Goal: Information Seeking & Learning: Learn about a topic

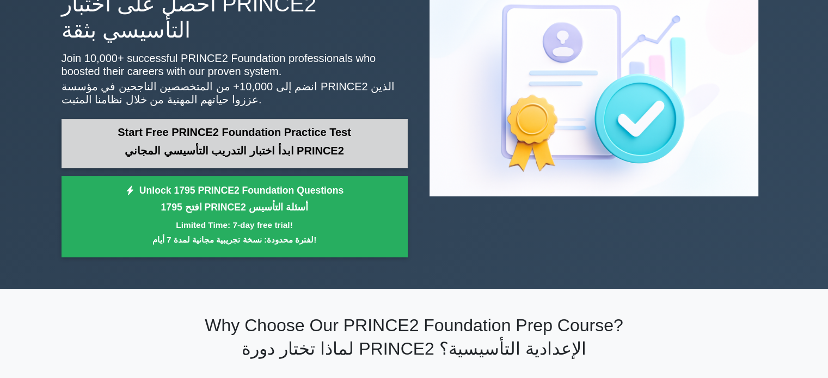
scroll to position [163, 0]
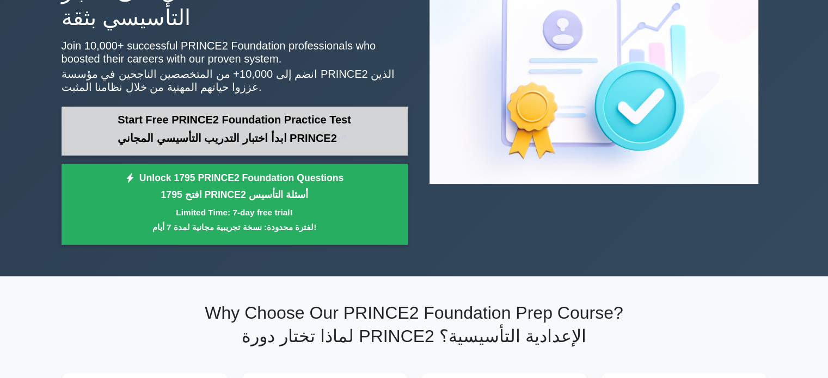
click at [226, 132] on sider-trans-text "ابدأ اختبار التدريب التأسيسي المجاني PRINCE2" at bounding box center [227, 138] width 219 height 12
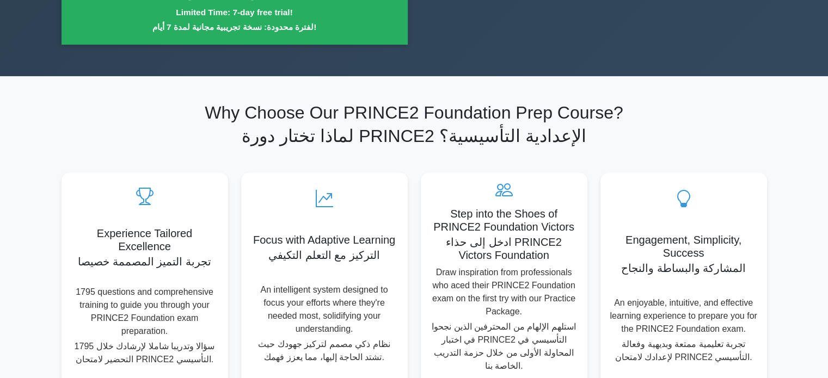
scroll to position [381, 0]
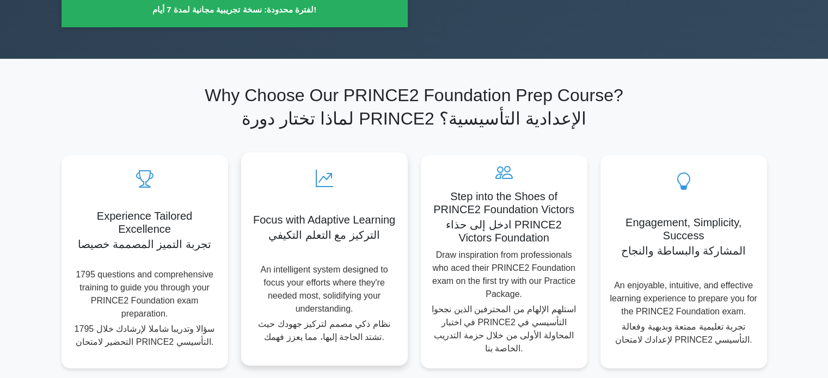
click at [346, 263] on p "An intelligent system designed to focus your efforts where they're needed most,…" at bounding box center [324, 305] width 149 height 85
click at [321, 229] on sider-trans-text "التركيز مع التعلم التكيفي" at bounding box center [317, 235] width 112 height 12
click at [381, 206] on div "Focus with Adaptive Learning التركيز مع التعلم التكيفي An intelligent system de…" at bounding box center [324, 258] width 167 height 213
click at [329, 199] on div "Focus with Adaptive Learning التركيز مع التعلم التكيفي An intelligent system de…" at bounding box center [324, 258] width 167 height 213
click at [329, 206] on div "Focus with Adaptive Learning التركيز مع التعلم التكيفي An intelligent system de…" at bounding box center [324, 258] width 167 height 213
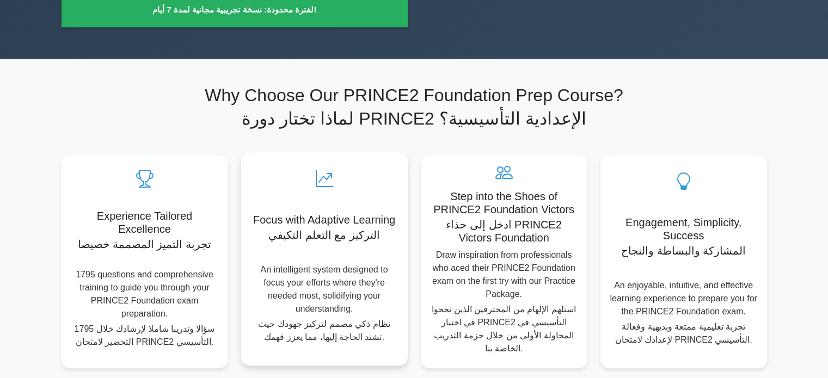
click at [326, 170] on icon at bounding box center [324, 178] width 149 height 17
click at [355, 302] on div "Focus with Adaptive Learning التركيز مع التعلم التكيفي An intelligent system de…" at bounding box center [324, 258] width 167 height 213
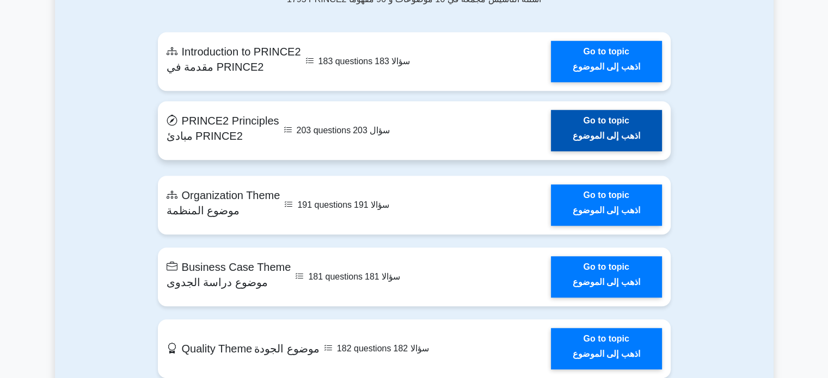
scroll to position [816, 0]
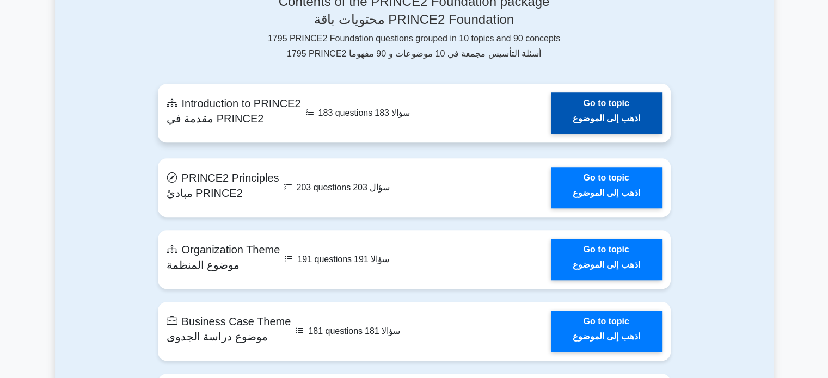
click at [551, 93] on link "Go to topic اذهب إلى الموضوع" at bounding box center [606, 113] width 111 height 41
click at [598, 93] on link "Go to topic اذهب إلى الموضوع" at bounding box center [606, 113] width 111 height 41
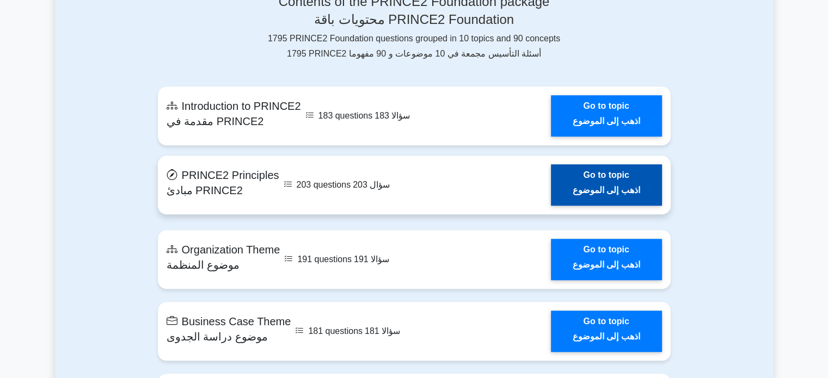
click at [627, 164] on link "Go to topic اذهب إلى الموضوع" at bounding box center [606, 184] width 111 height 41
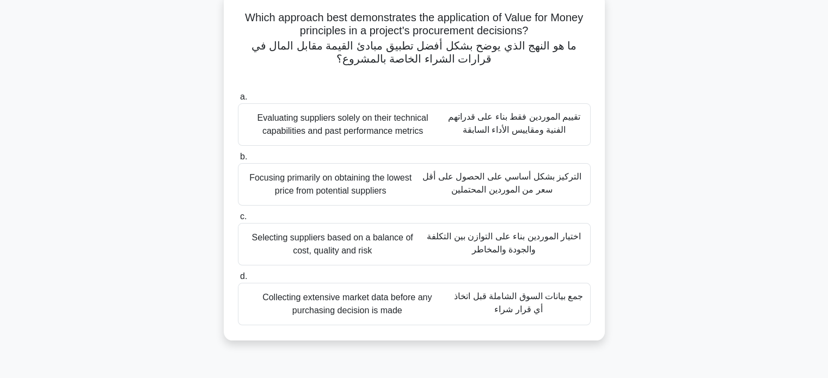
scroll to position [109, 0]
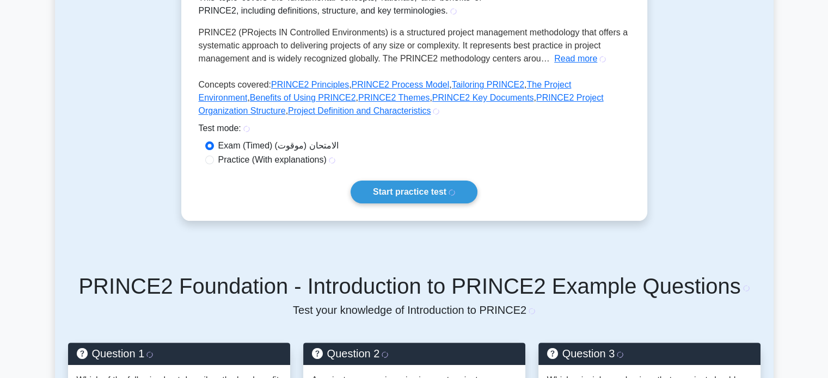
scroll to position [281, 0]
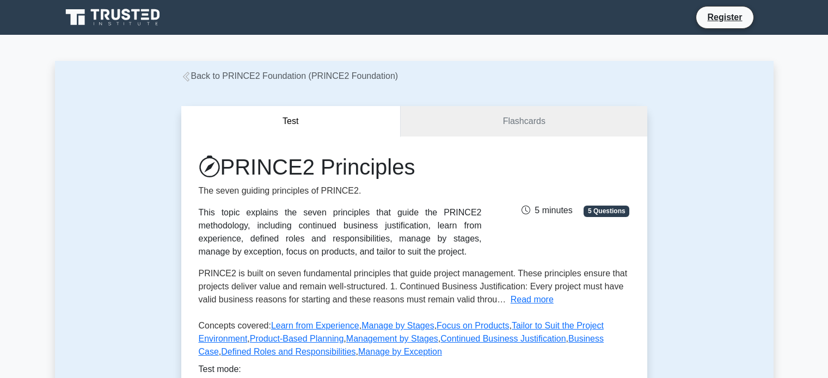
scroll to position [3, 0]
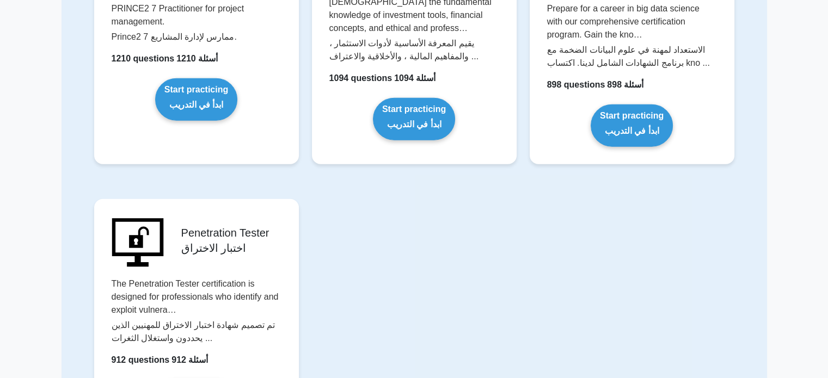
scroll to position [2884, 0]
